Goal: Information Seeking & Learning: Learn about a topic

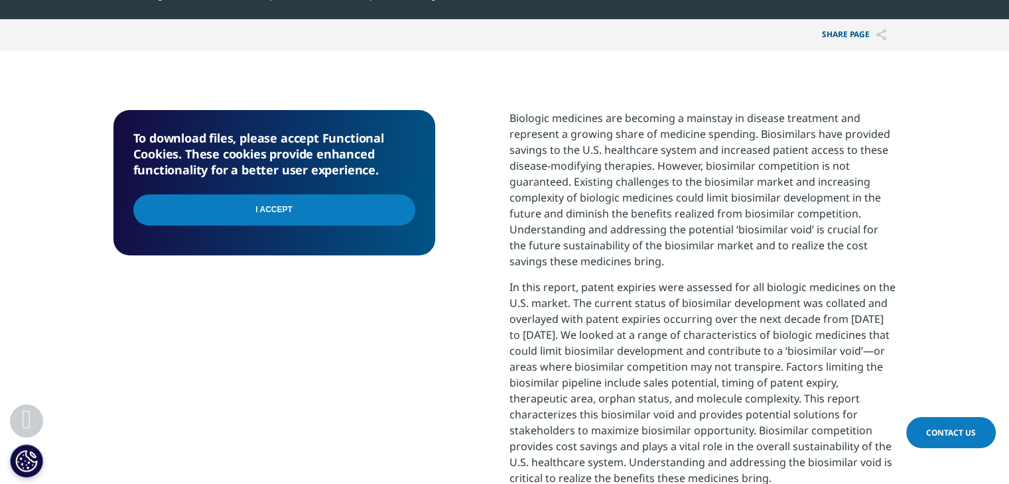
scroll to position [531, 0]
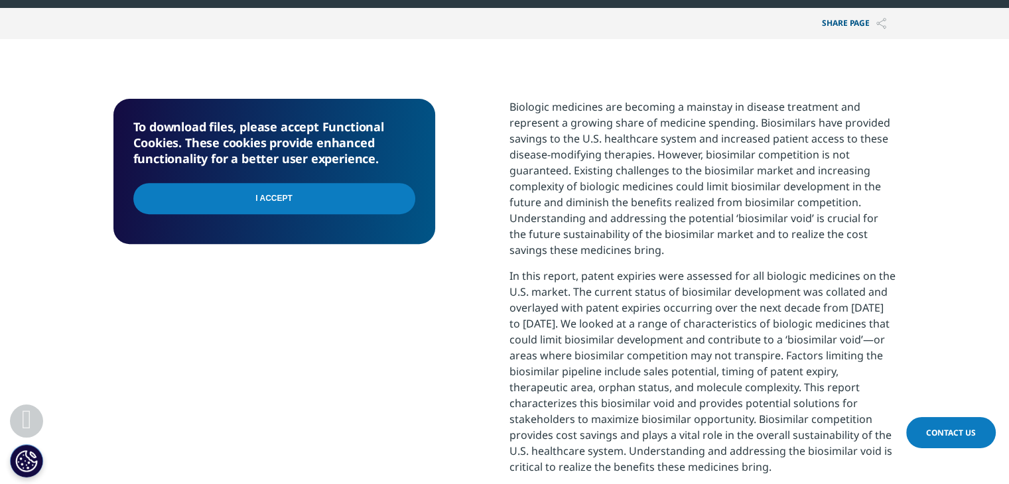
click at [329, 192] on input "I Accept" at bounding box center [274, 198] width 282 height 31
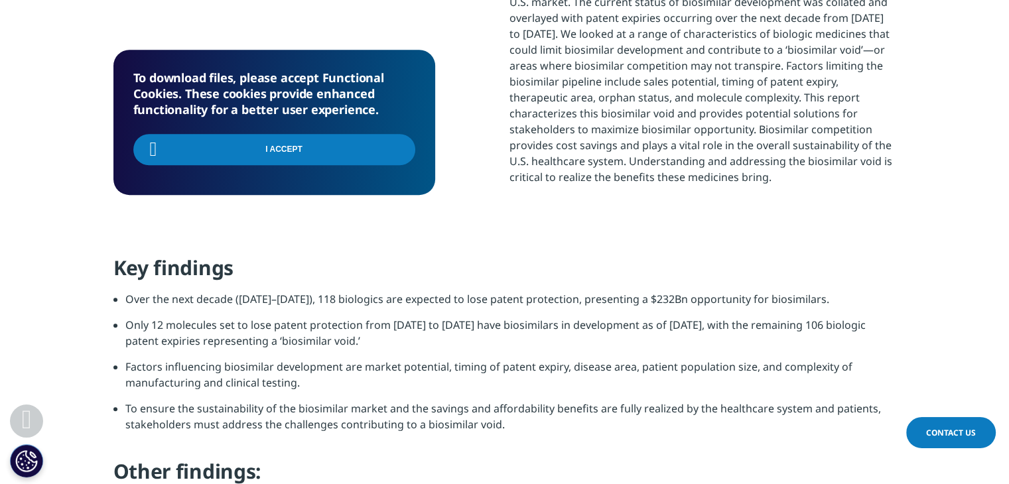
scroll to position [929, 0]
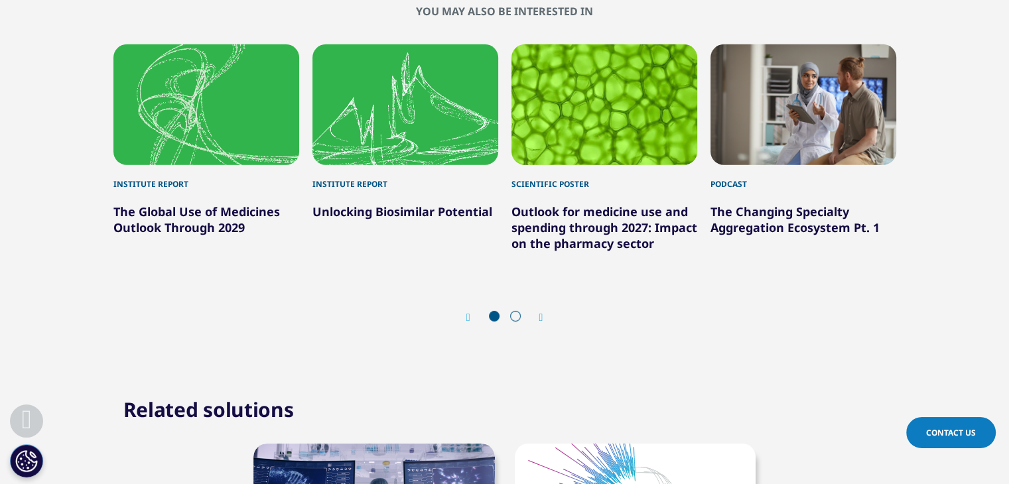
scroll to position [3967, 0]
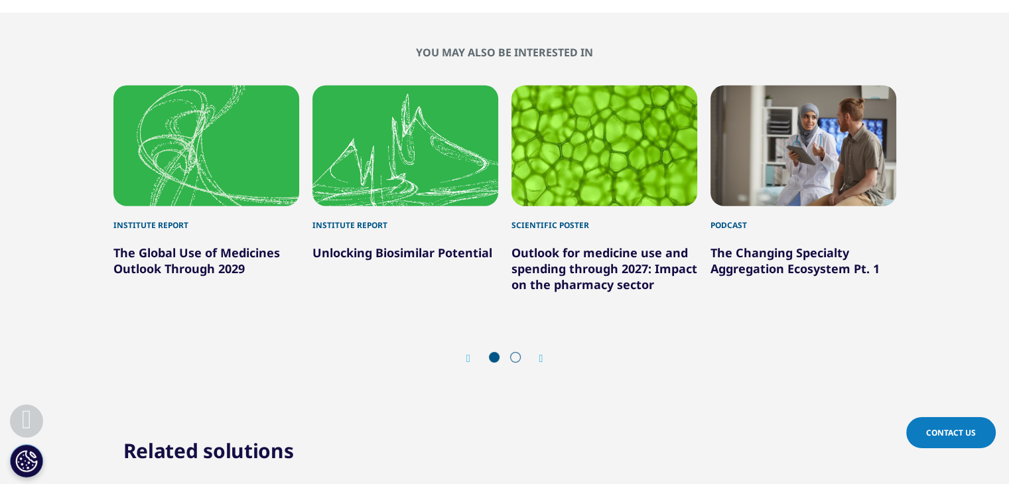
click at [516, 355] on span at bounding box center [515, 357] width 11 height 11
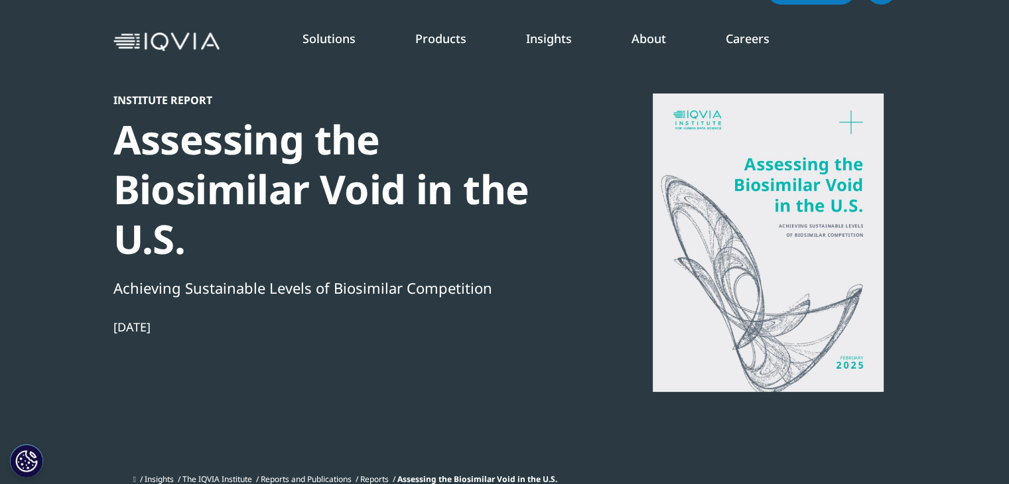
scroll to position [0, 0]
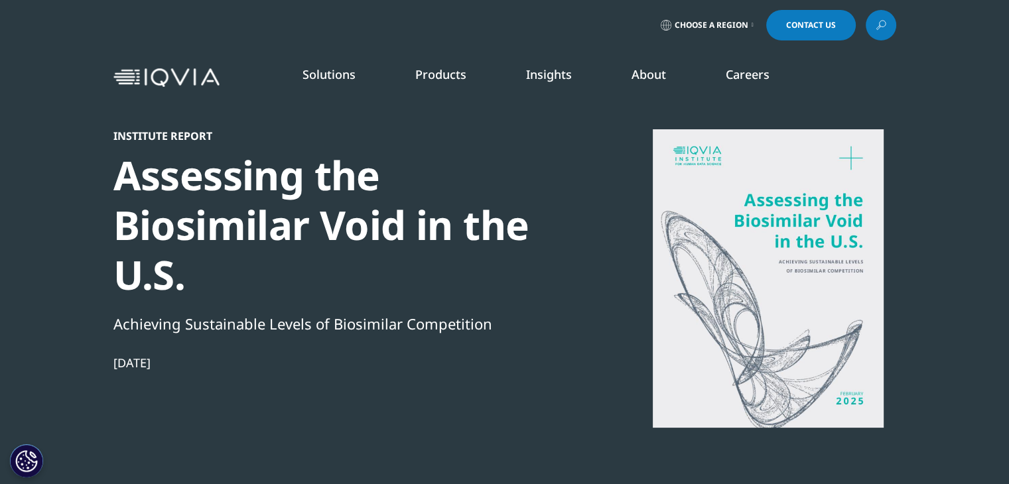
click at [515, 253] on h5 "INSTITUTE REPORT" at bounding box center [530, 246] width 143 height 46
click at [508, 328] on div "INSTITUTE REPORT Global Trends in R&D 2025 READ MORE" at bounding box center [534, 239] width 151 height 214
click at [504, 315] on link "READ MORE" at bounding box center [534, 312] width 151 height 11
